Goal: Information Seeking & Learning: Check status

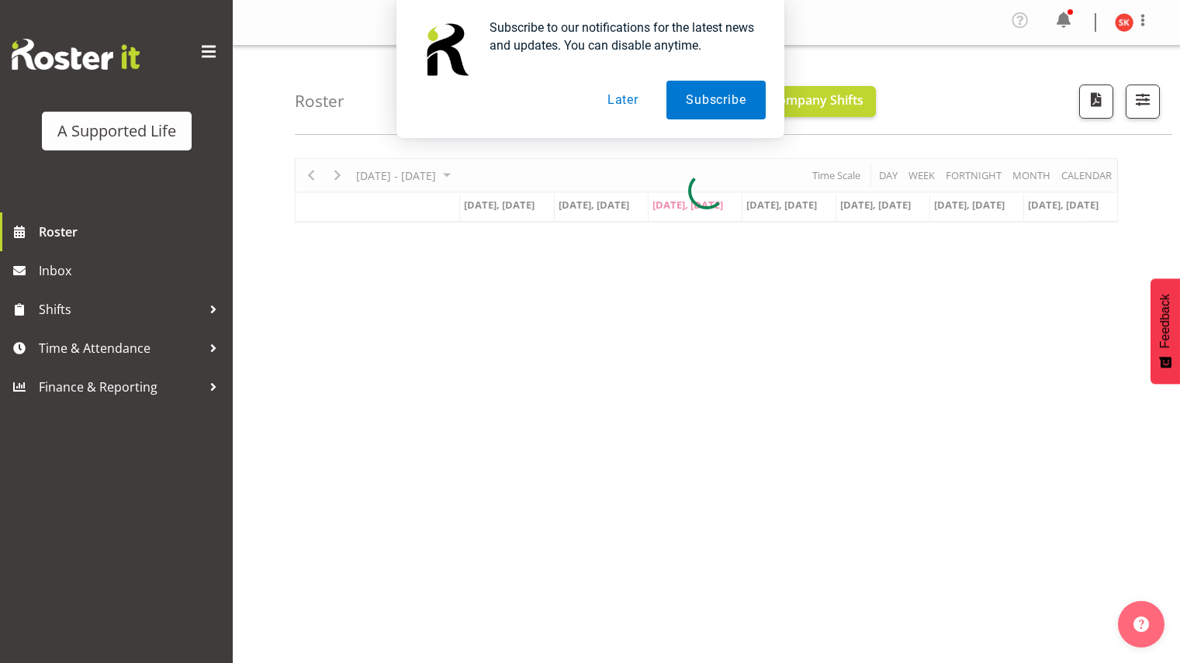
click at [626, 95] on button "Later" at bounding box center [623, 100] width 70 height 39
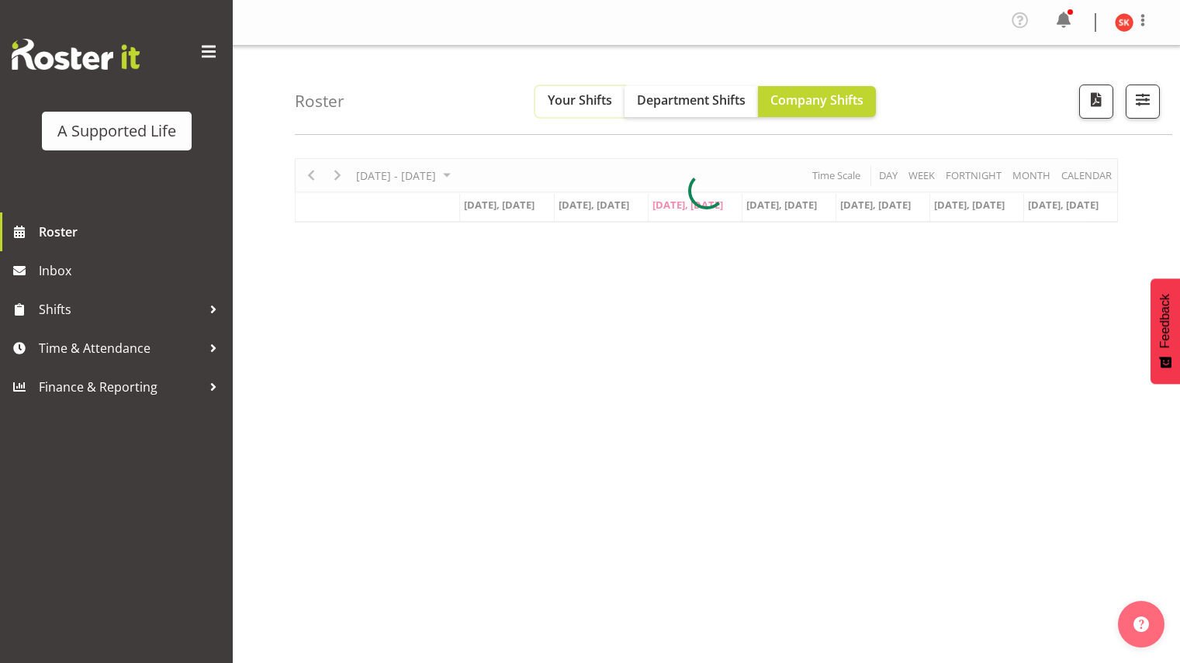
click at [576, 96] on span "Your Shifts" at bounding box center [580, 100] width 64 height 17
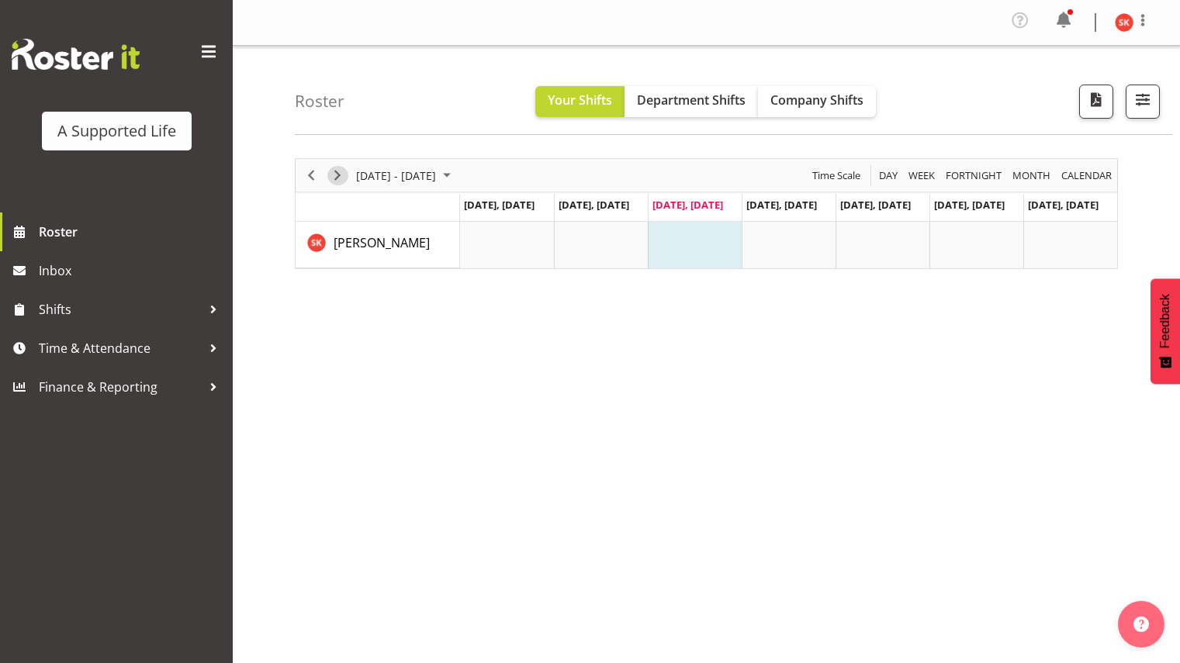
click at [339, 172] on span "Next" at bounding box center [337, 175] width 19 height 19
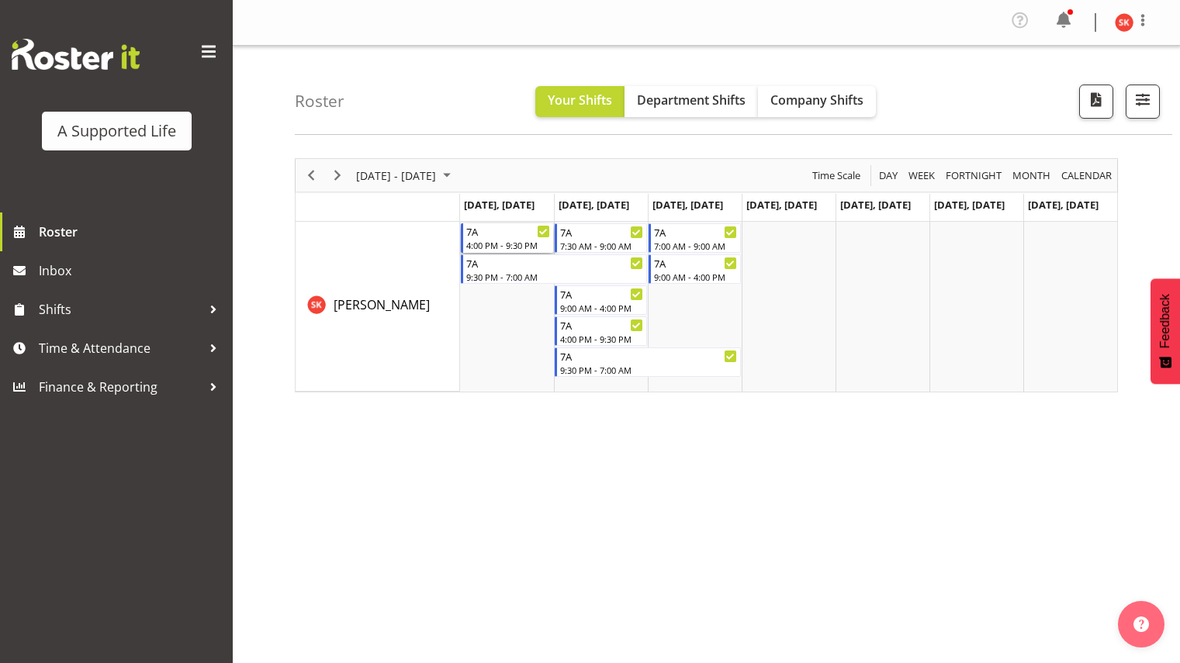
click at [497, 236] on div "7A" at bounding box center [508, 231] width 84 height 16
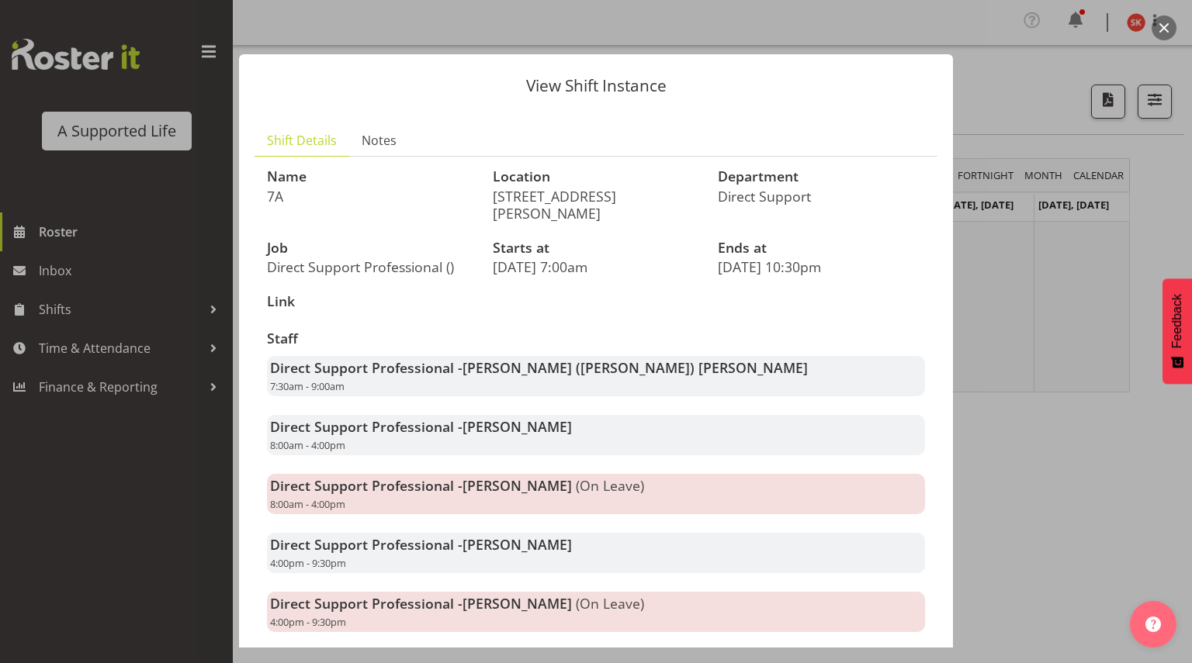
scroll to position [186, 0]
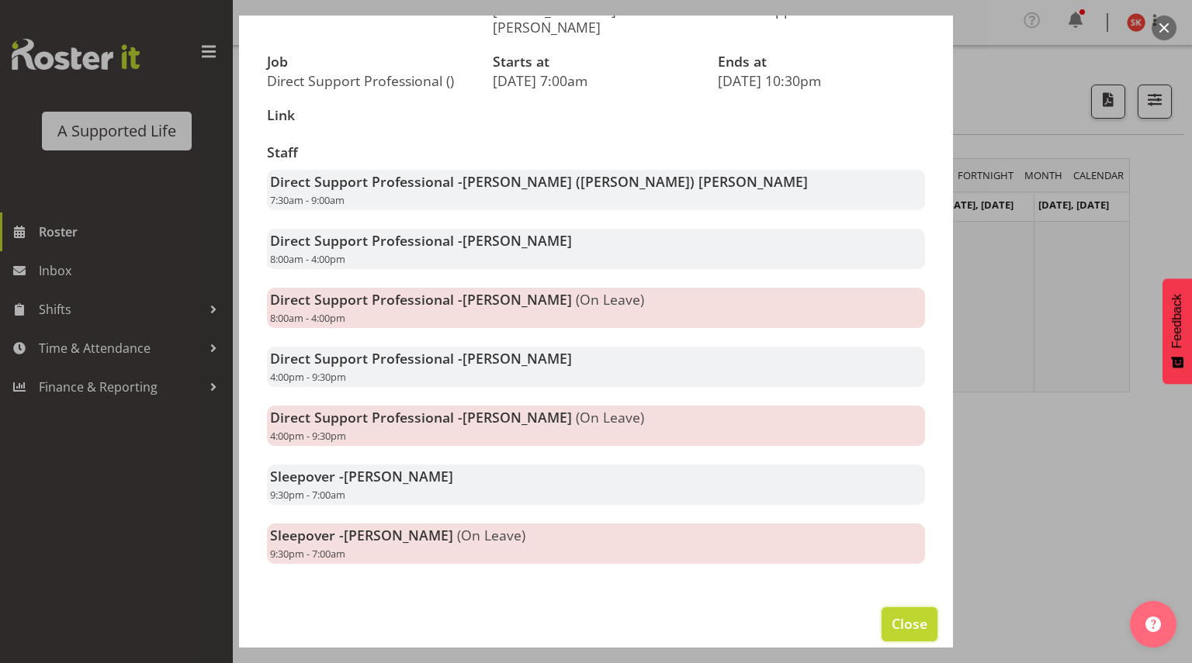
click at [895, 614] on span "Close" at bounding box center [909, 624] width 36 height 20
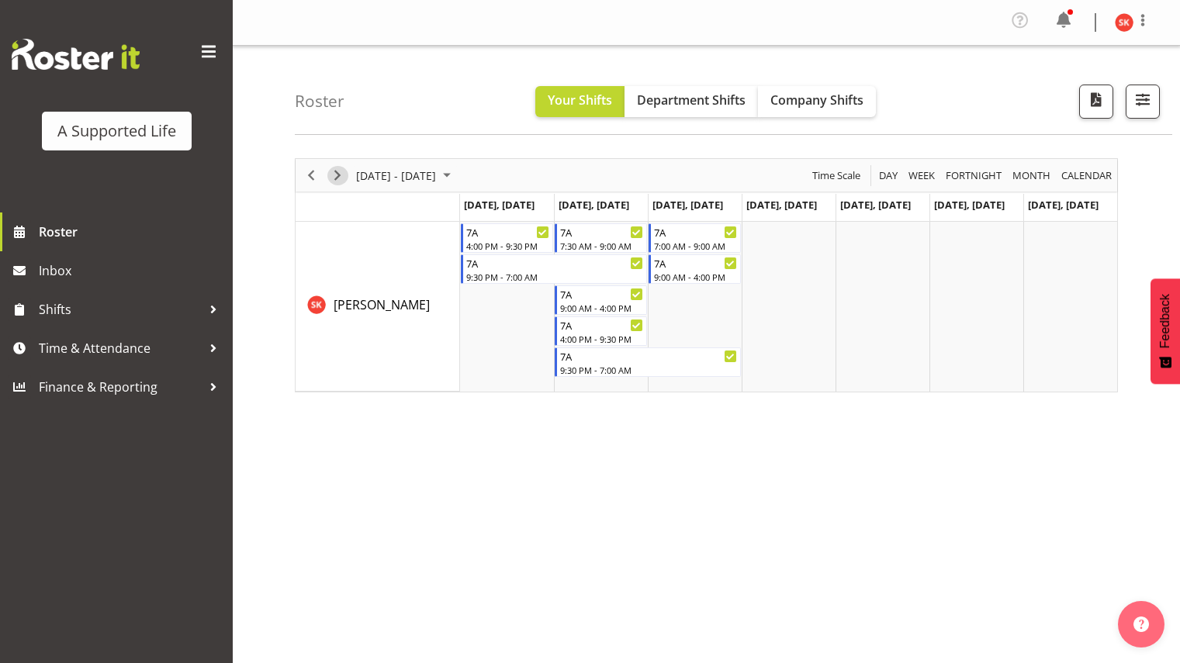
click at [334, 179] on span "Next" at bounding box center [337, 175] width 19 height 19
click at [494, 235] on div "7A" at bounding box center [508, 231] width 84 height 16
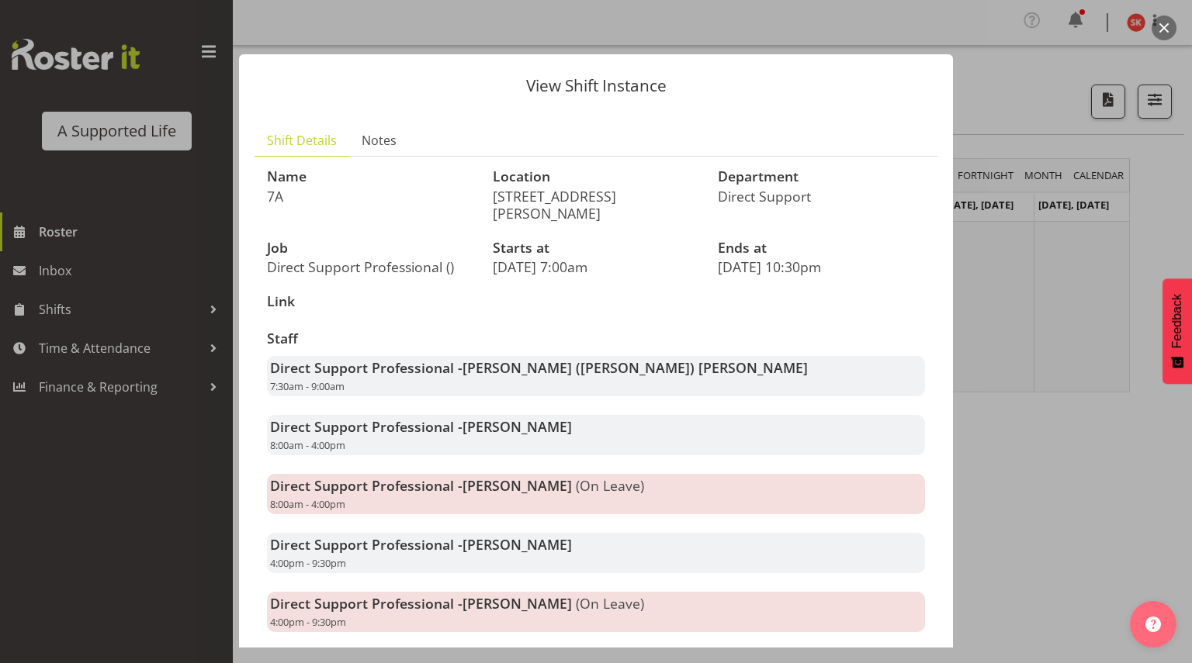
click at [1006, 434] on div at bounding box center [596, 331] width 1192 height 663
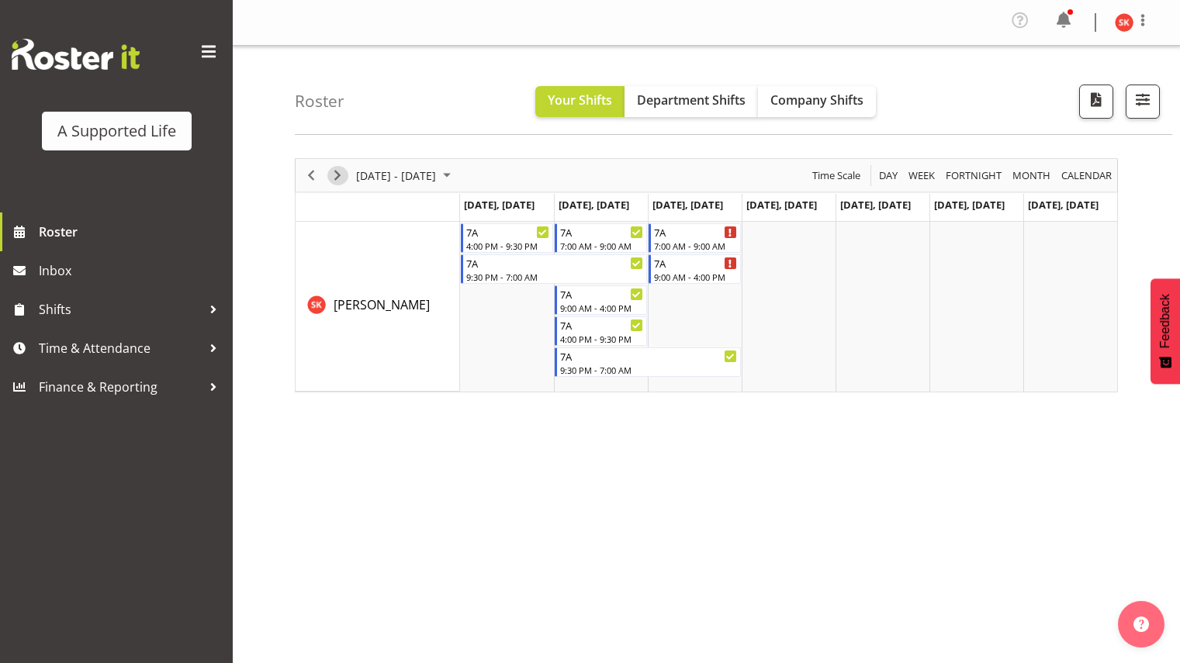
click at [334, 175] on span "Next" at bounding box center [337, 175] width 19 height 19
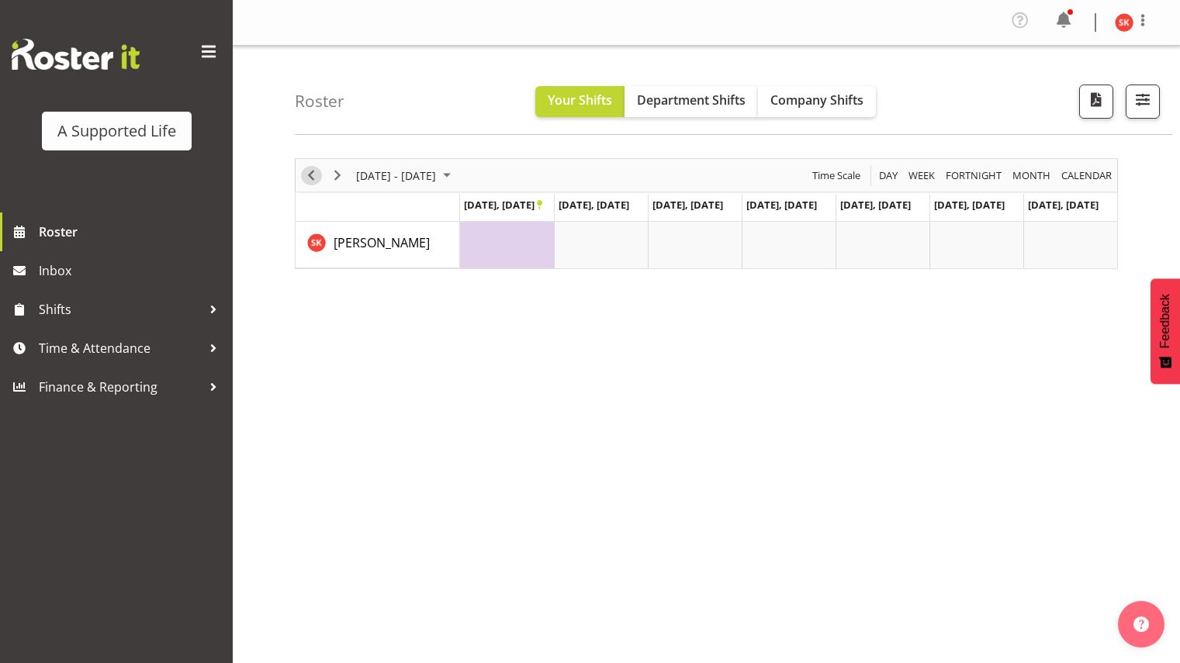
click at [310, 182] on span "Previous" at bounding box center [311, 175] width 19 height 19
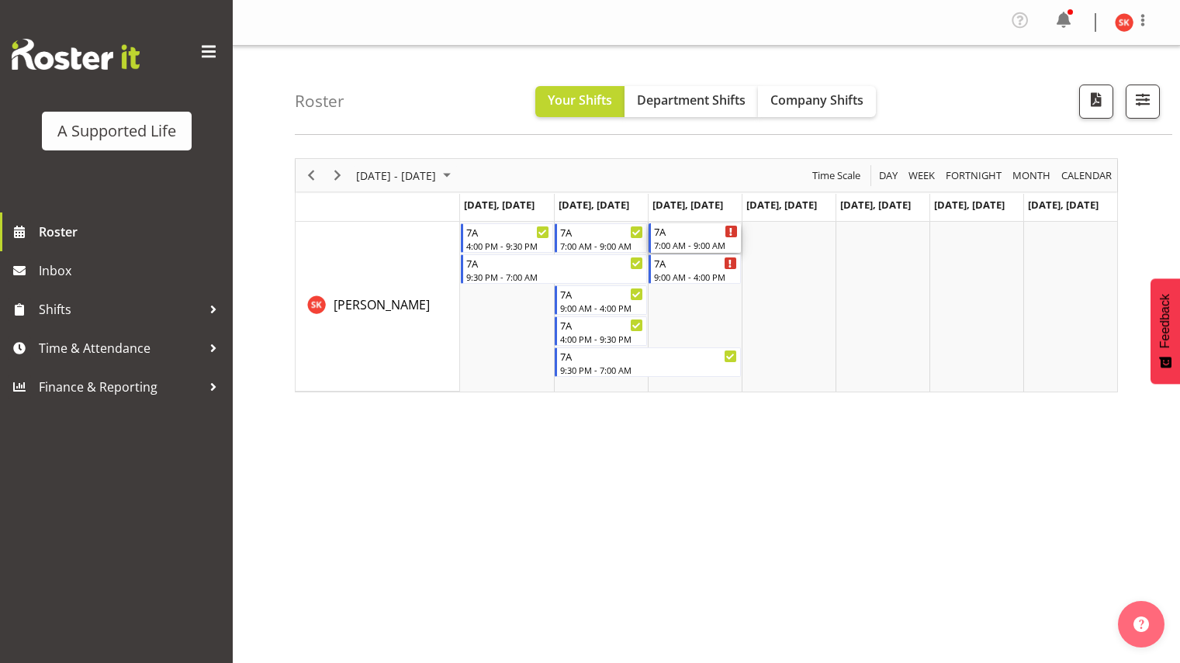
click at [731, 230] on icon "Timeline Week of September 17, 2025" at bounding box center [731, 232] width 2 height 8
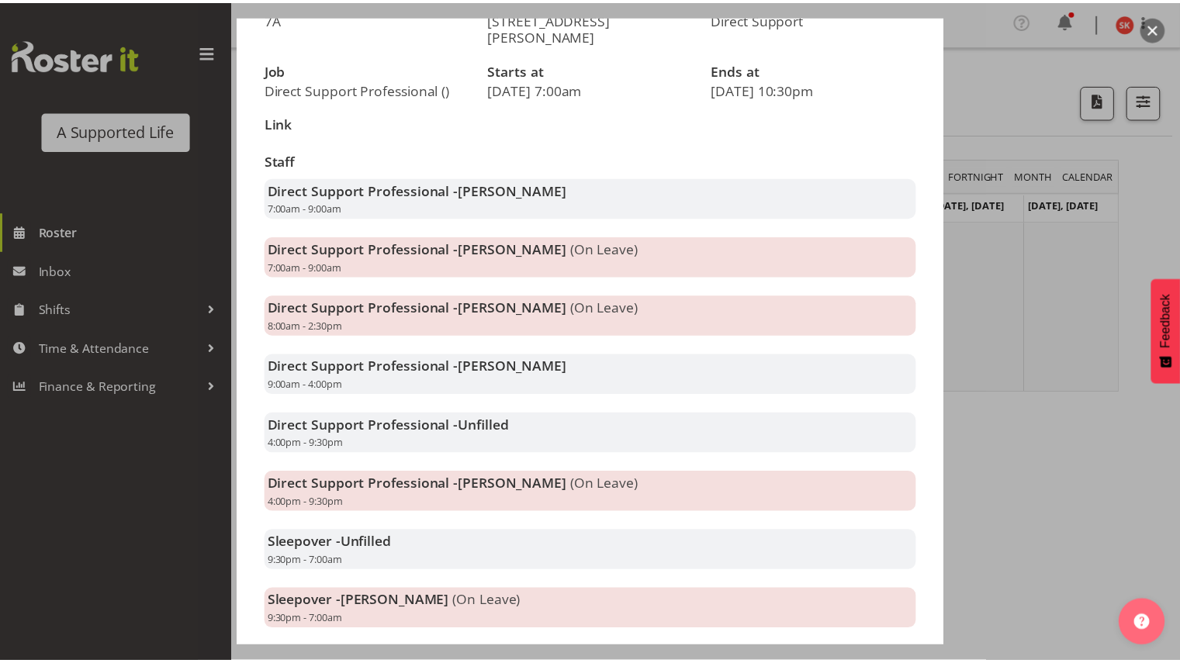
scroll to position [245, 0]
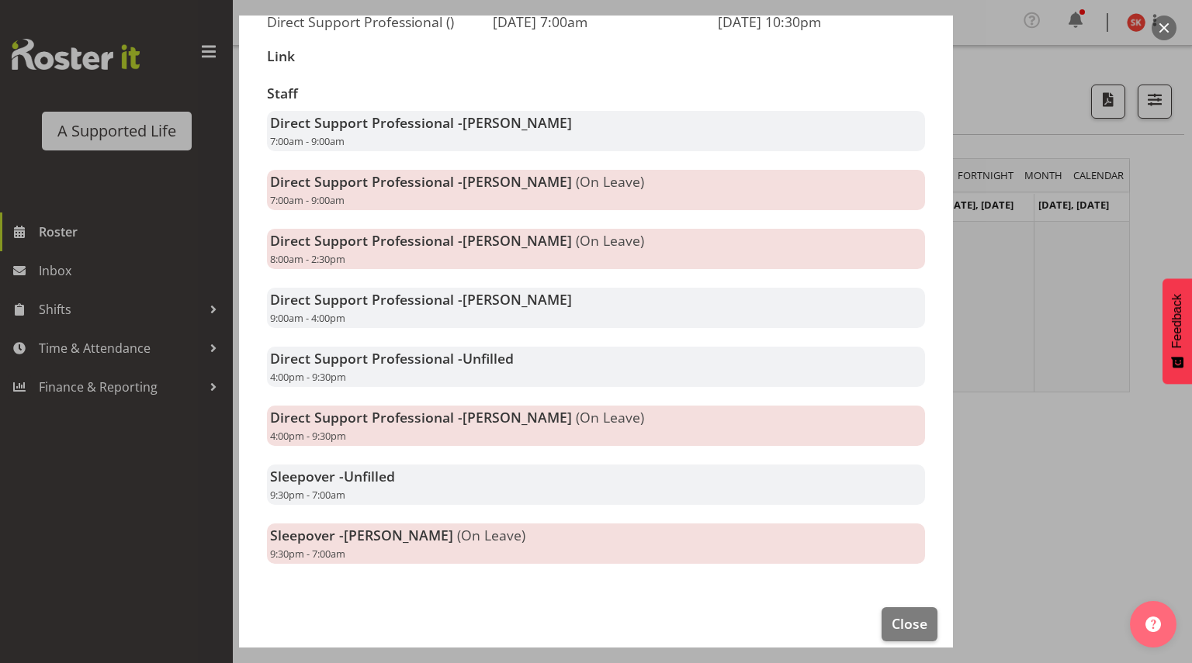
click at [1006, 463] on div at bounding box center [596, 331] width 1192 height 663
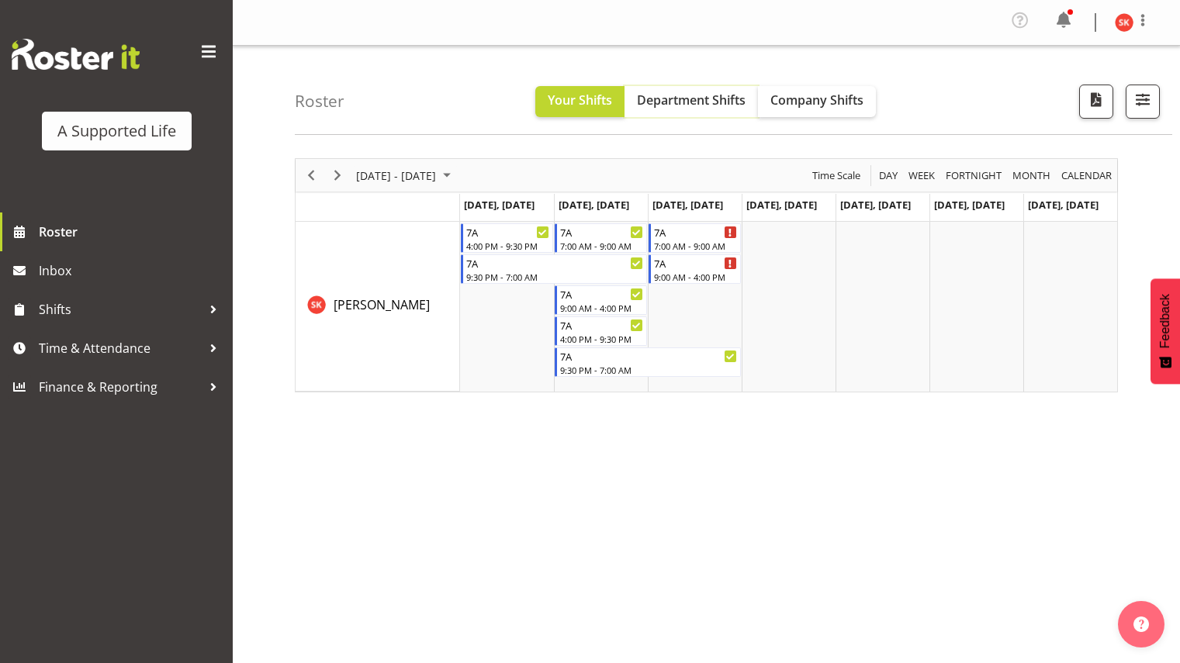
click at [697, 97] on span "Department Shifts" at bounding box center [691, 100] width 109 height 17
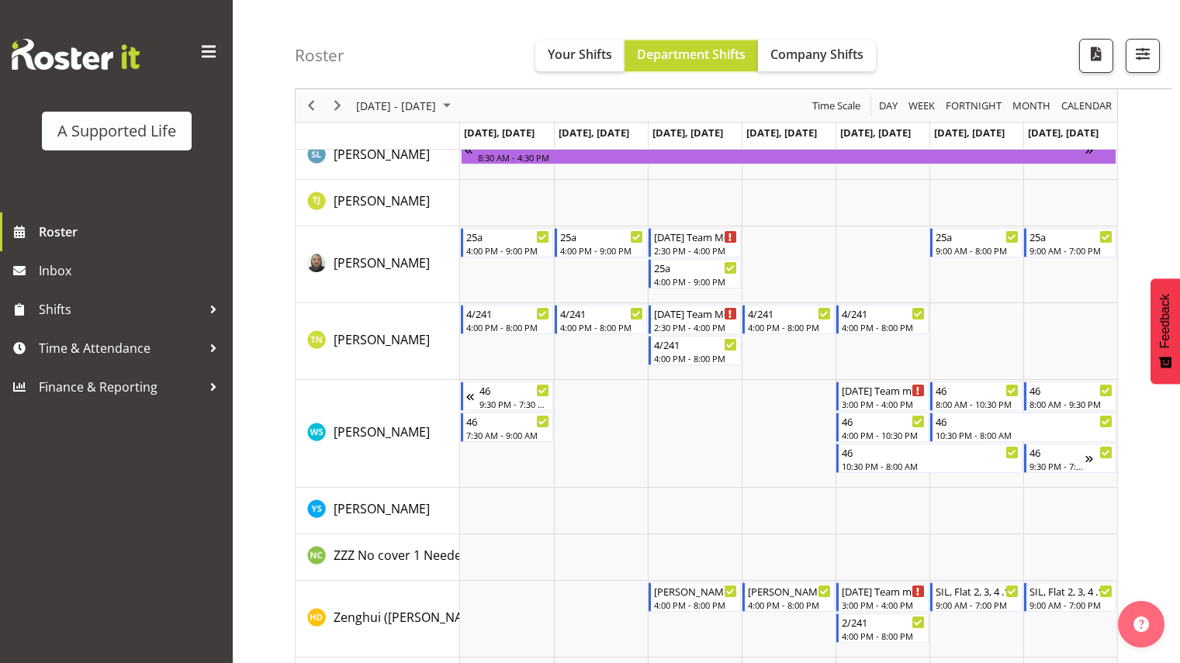
scroll to position [8146, 0]
